Goal: Check status

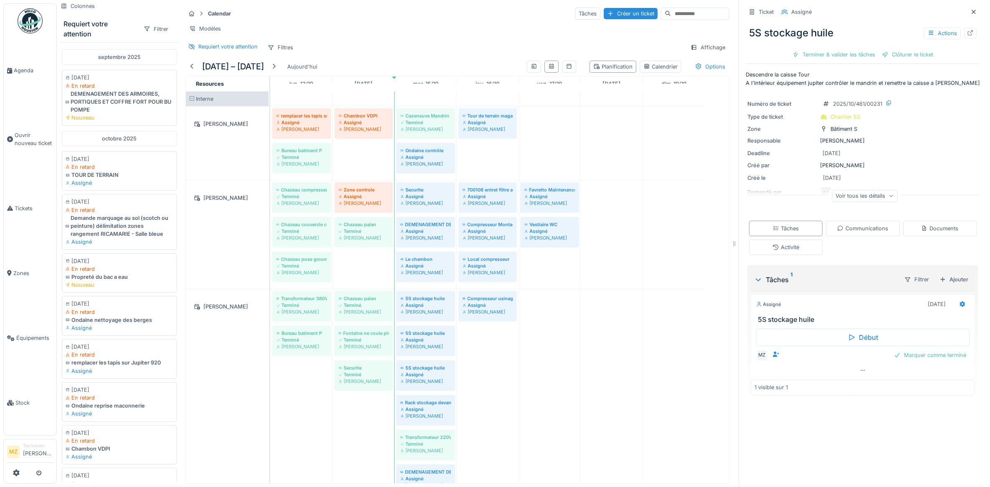
scroll to position [104, 0]
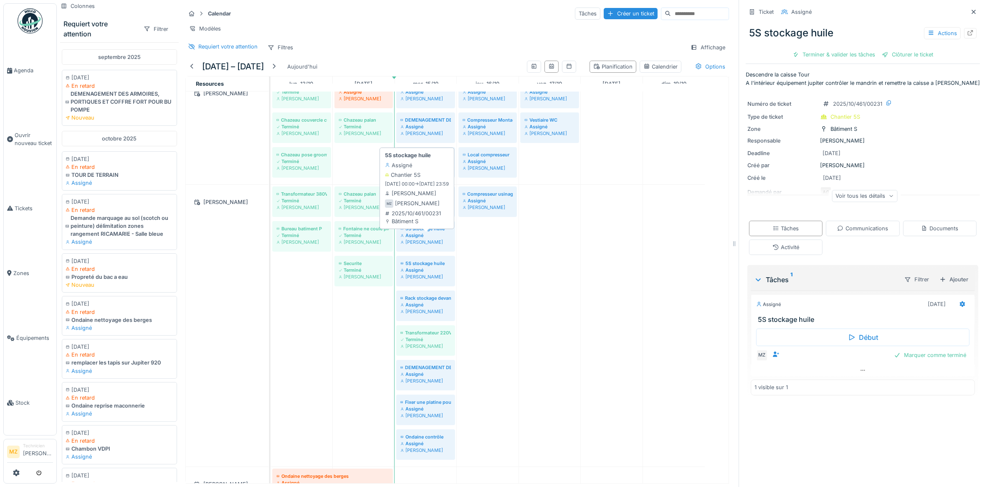
click at [431, 245] on div "[PERSON_NAME]" at bounding box center [425, 241] width 51 height 7
click at [423, 210] on div "[PERSON_NAME]" at bounding box center [425, 207] width 51 height 7
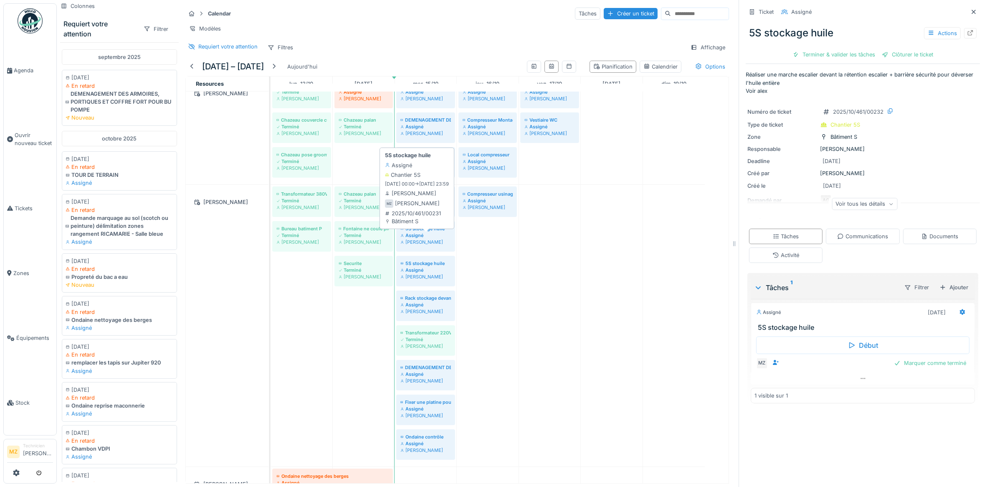
click at [423, 245] on div "[PERSON_NAME]" at bounding box center [425, 241] width 51 height 7
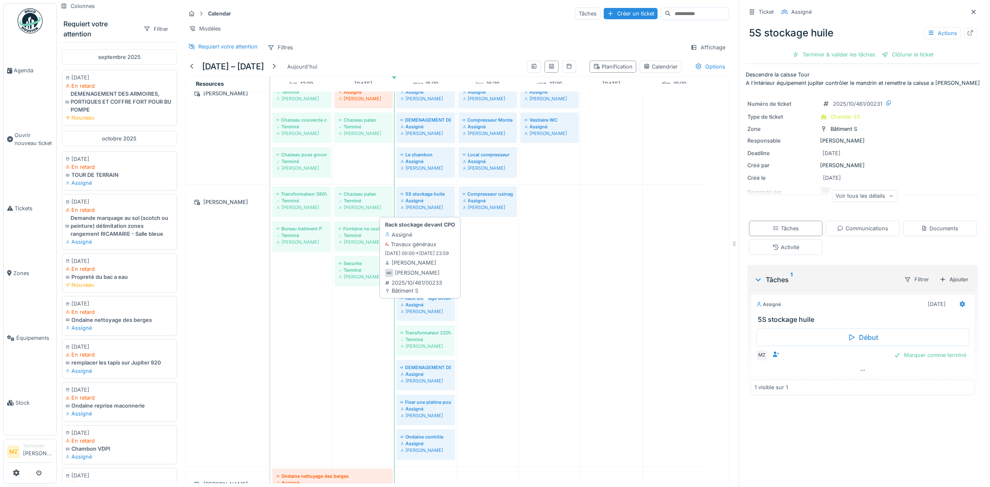
click at [431, 308] on div "Assigné" at bounding box center [425, 304] width 51 height 7
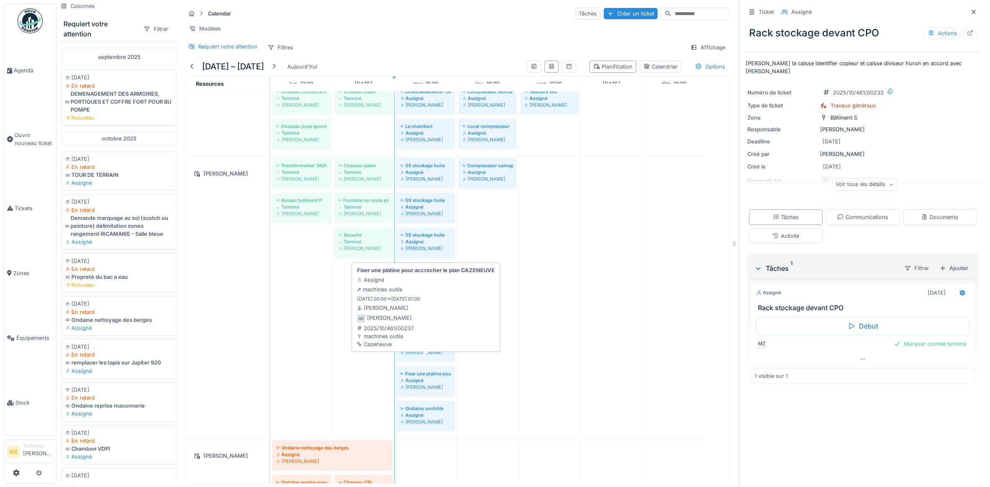
scroll to position [157, 0]
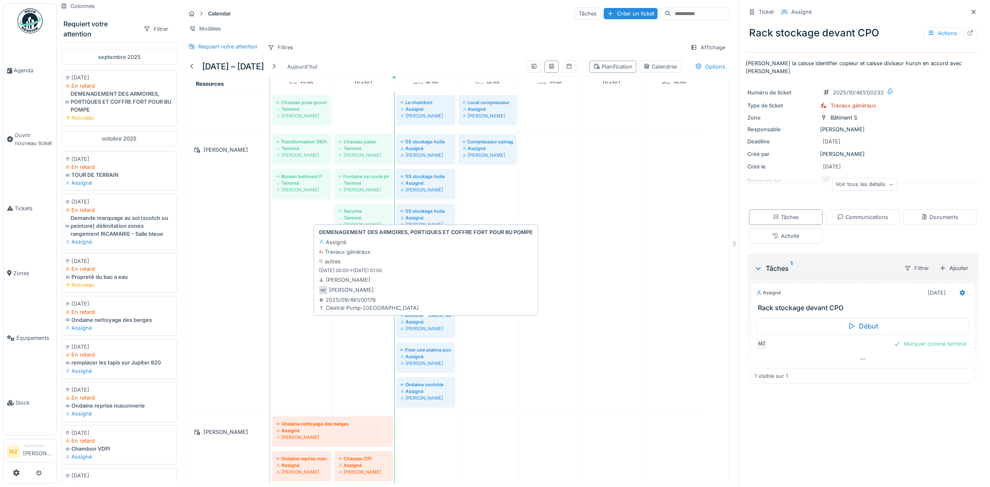
click at [437, 332] on div "[PERSON_NAME]" at bounding box center [425, 328] width 51 height 7
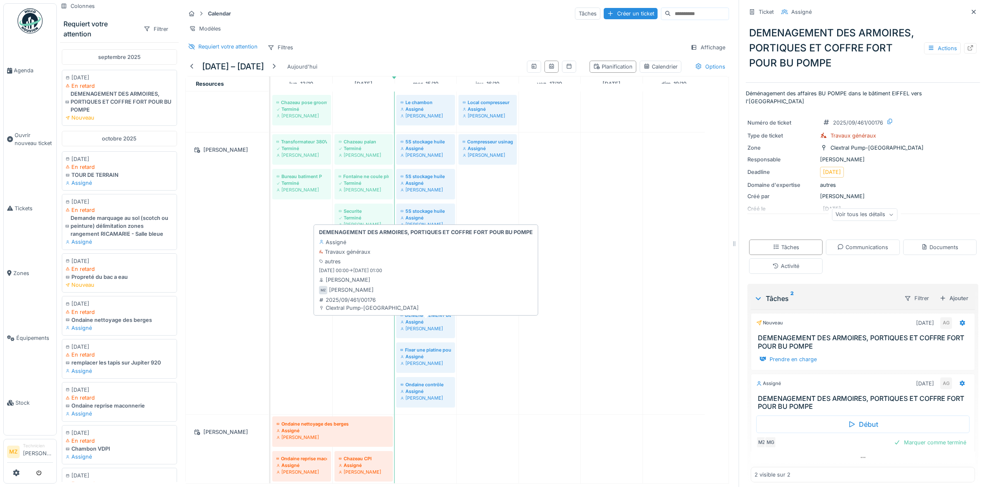
click at [443, 332] on div "[PERSON_NAME]" at bounding box center [425, 328] width 51 height 7
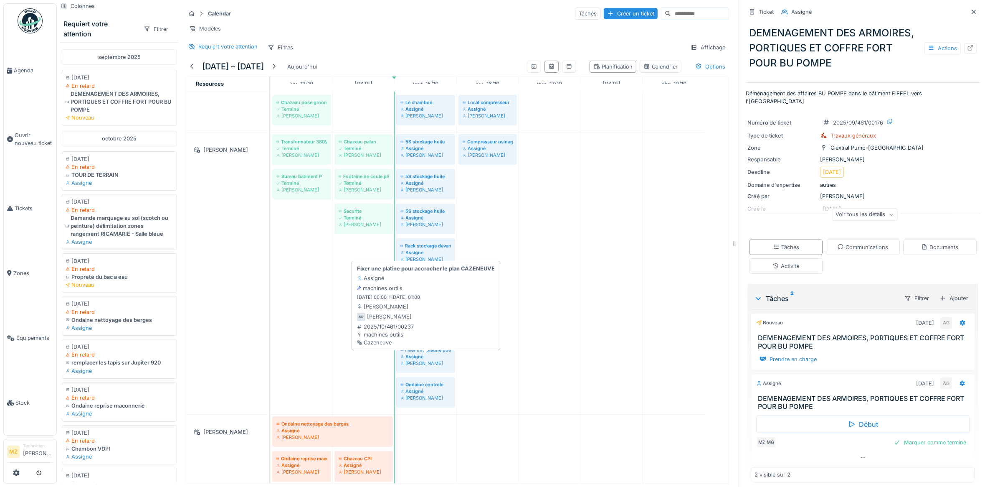
click at [427, 360] on div "Assigné" at bounding box center [425, 356] width 51 height 7
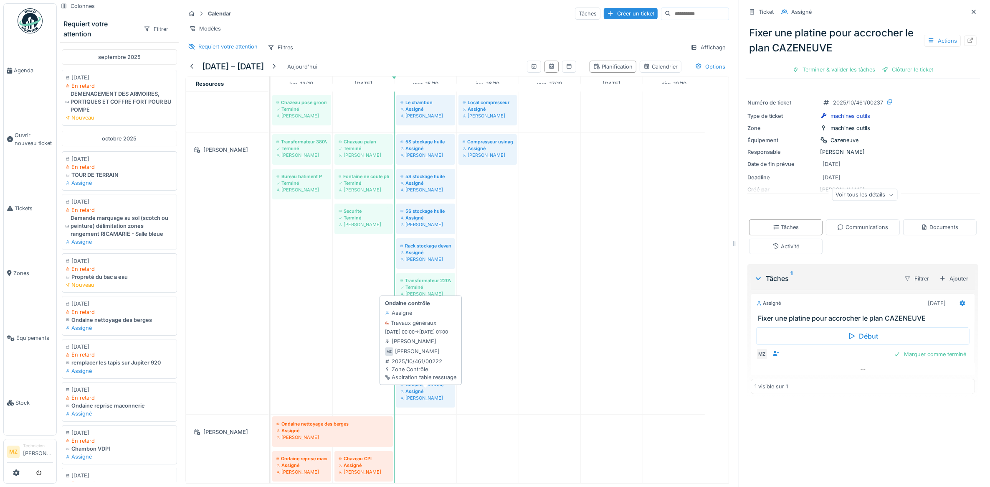
drag, startPoint x: 436, startPoint y: 397, endPoint x: 426, endPoint y: 390, distance: 11.1
click at [435, 388] on div "Ondaine contrôle" at bounding box center [425, 384] width 51 height 7
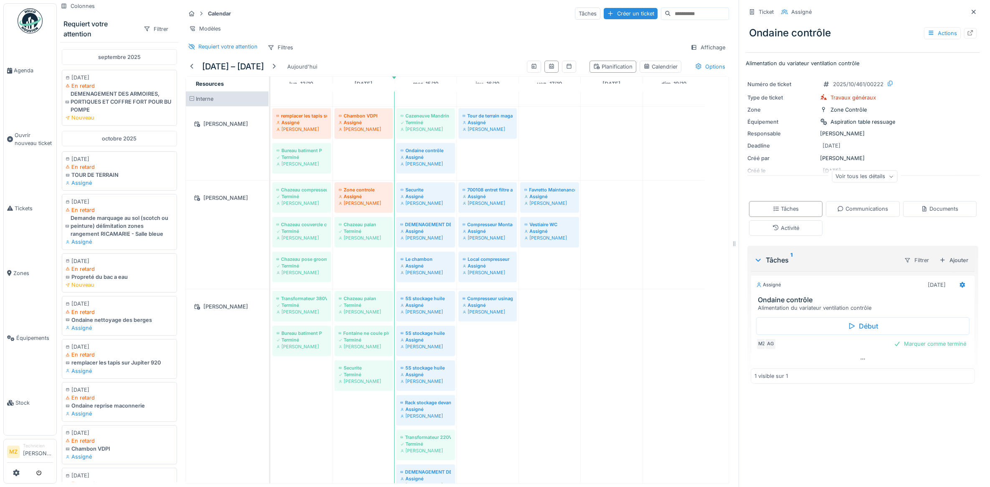
click at [370, 241] on div "[PERSON_NAME]" at bounding box center [364, 237] width 50 height 7
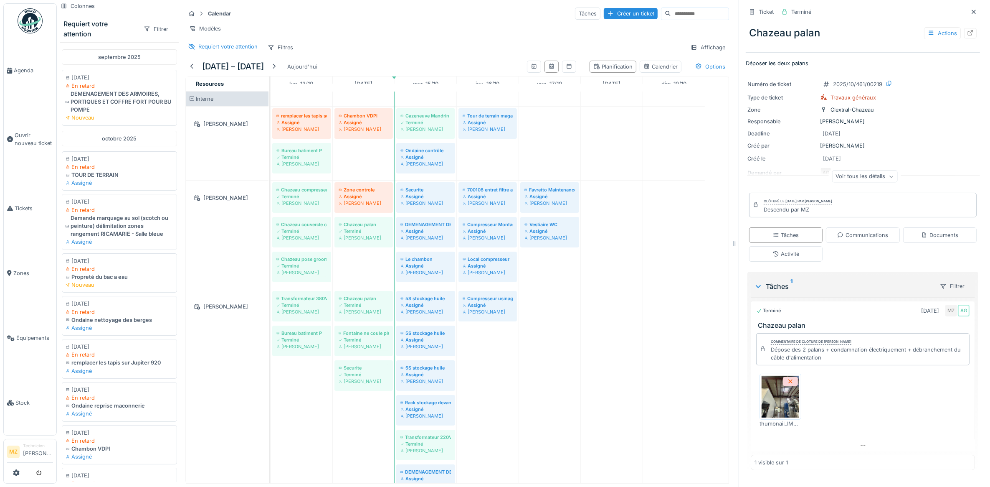
click at [857, 182] on div "Voir tous les détails" at bounding box center [865, 176] width 66 height 12
